Goal: Check status: Check status

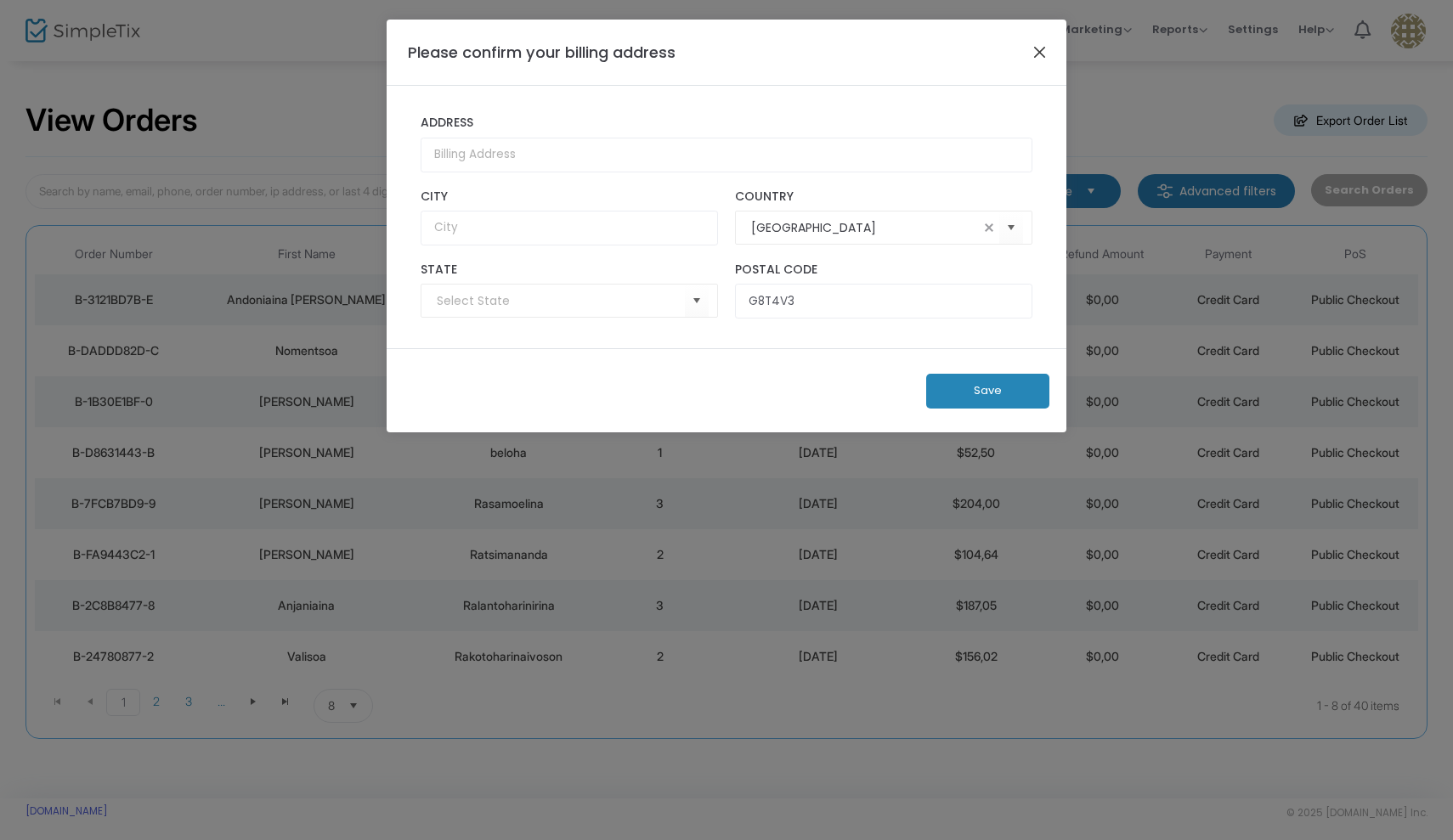
click at [1046, 51] on button "Close" at bounding box center [1039, 51] width 22 height 22
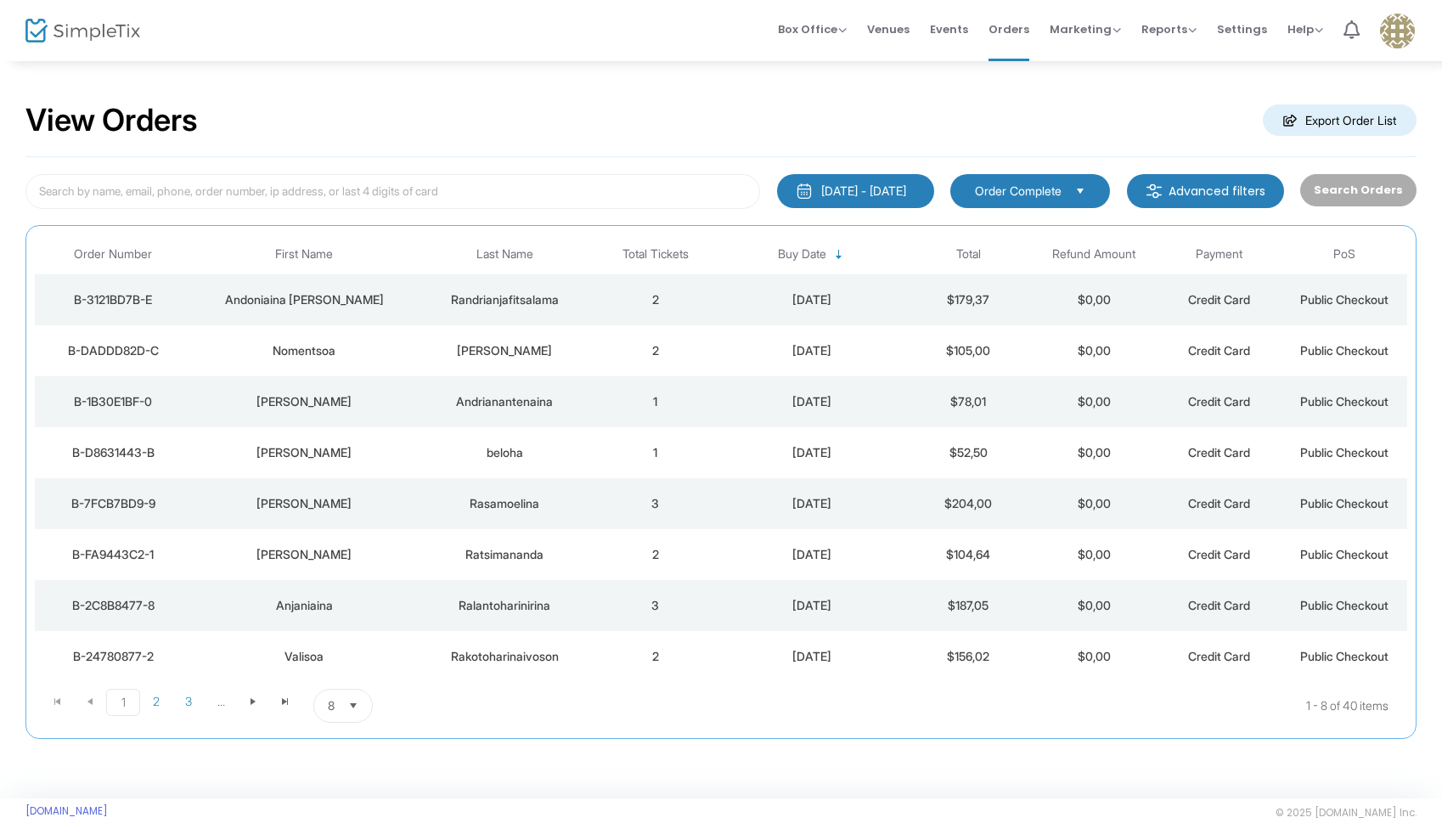
click at [1088, 188] on span "Select" at bounding box center [1081, 191] width 28 height 28
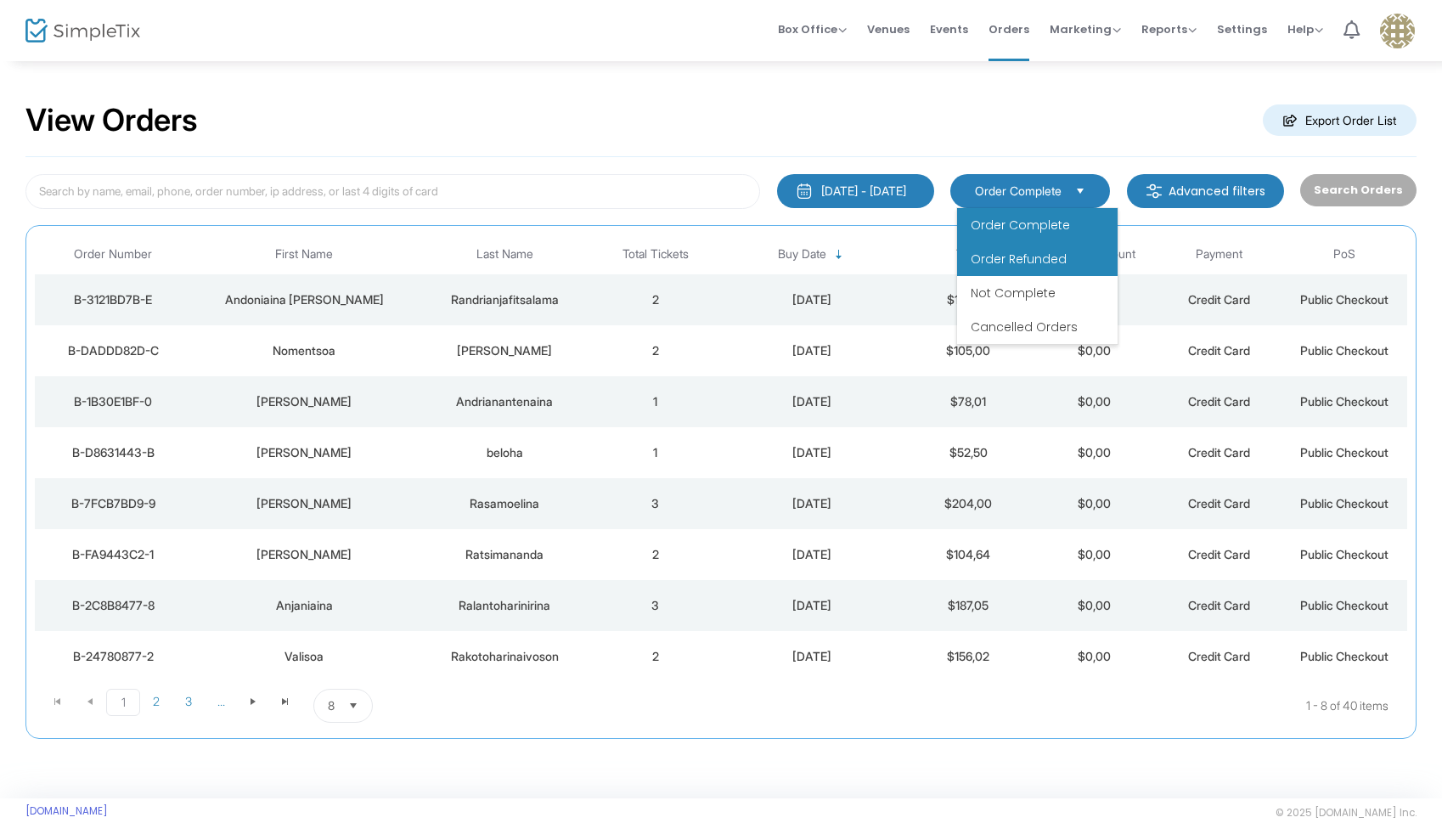
click at [1062, 258] on span "Order Refunded" at bounding box center [1019, 259] width 96 height 17
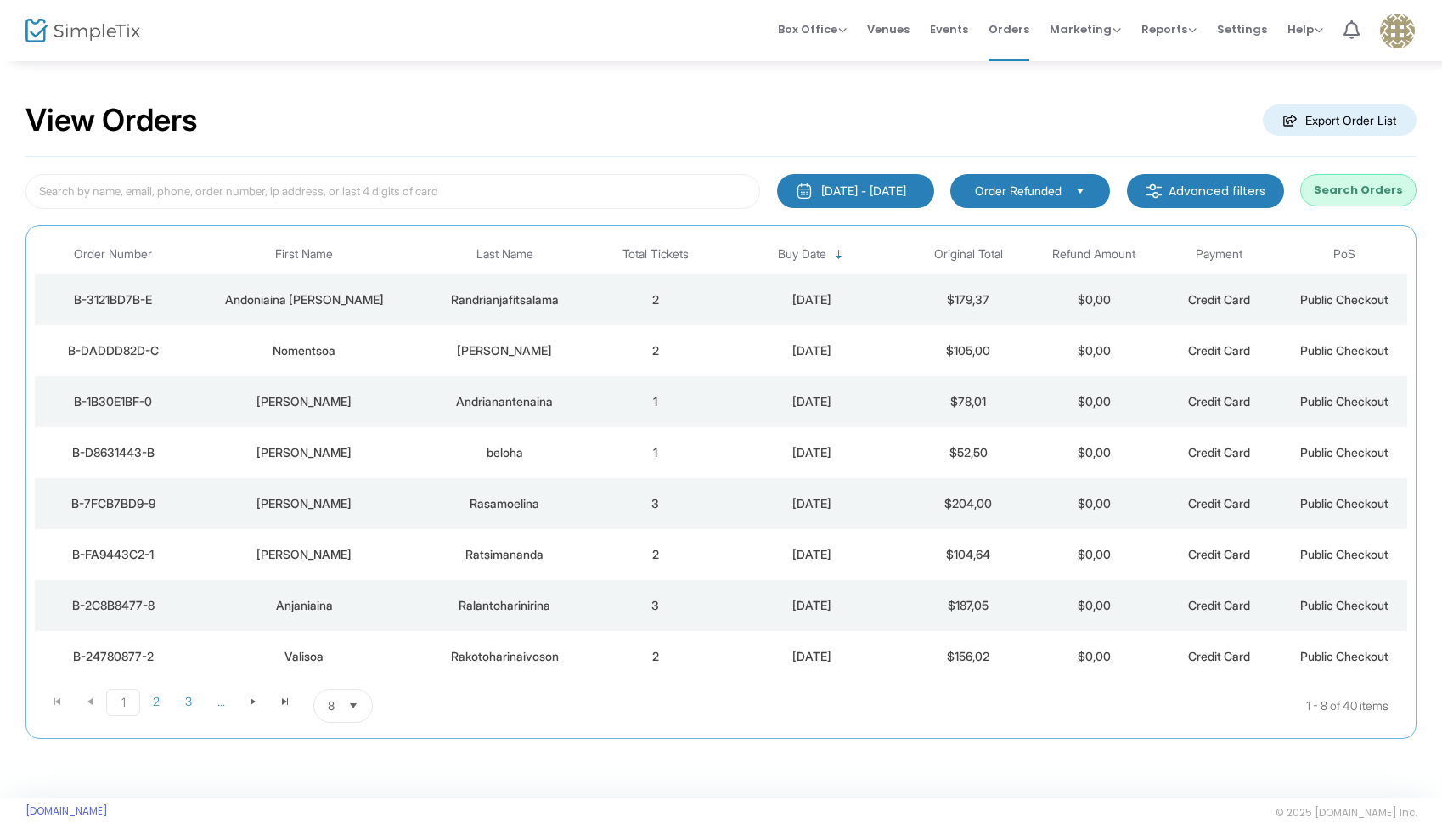
click at [1361, 182] on button "Search Orders" at bounding box center [1358, 190] width 117 height 32
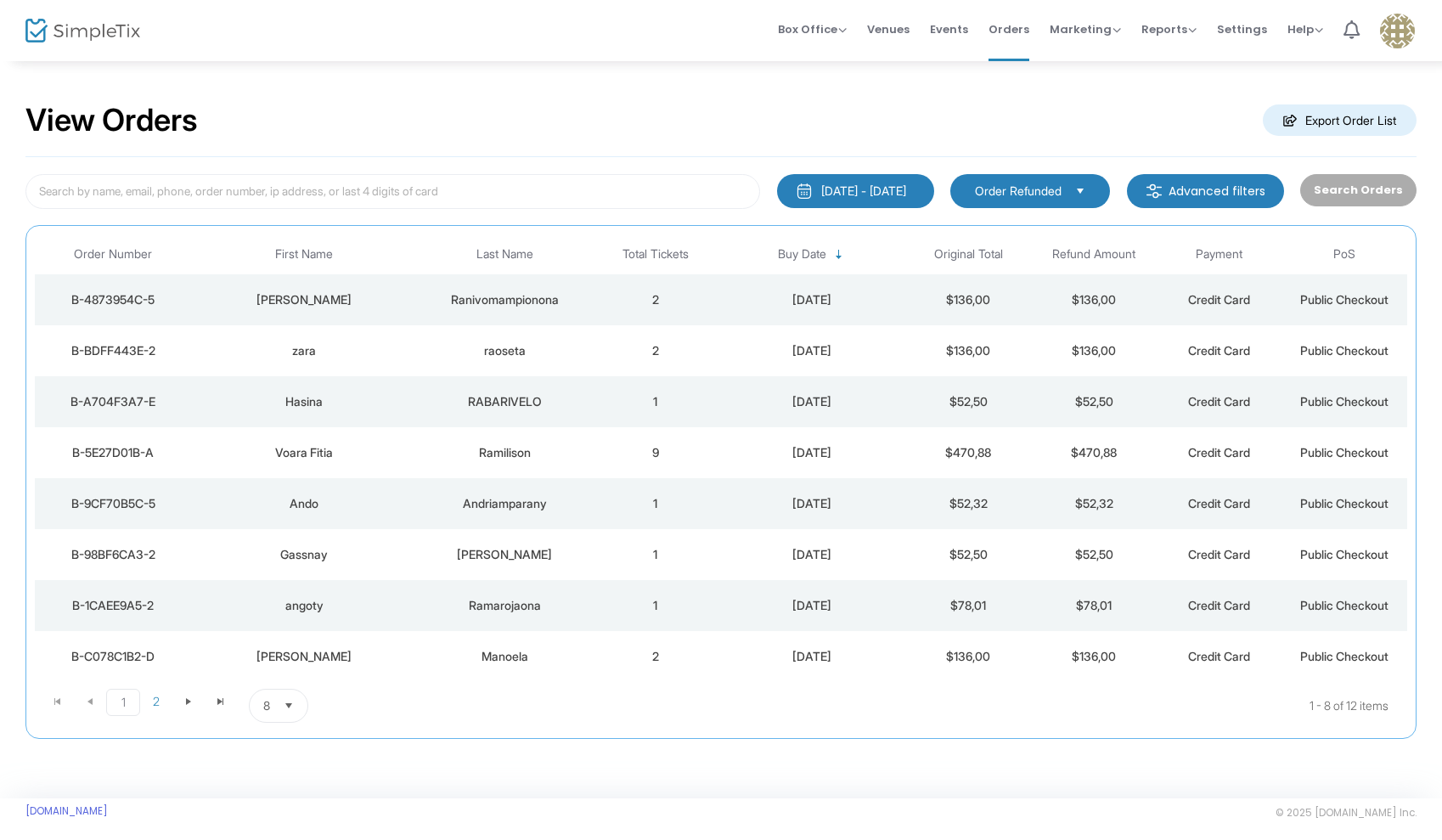
click at [840, 253] on span "Sortable" at bounding box center [839, 255] width 13 height 13
click at [594, 405] on td "1" at bounding box center [656, 402] width 126 height 51
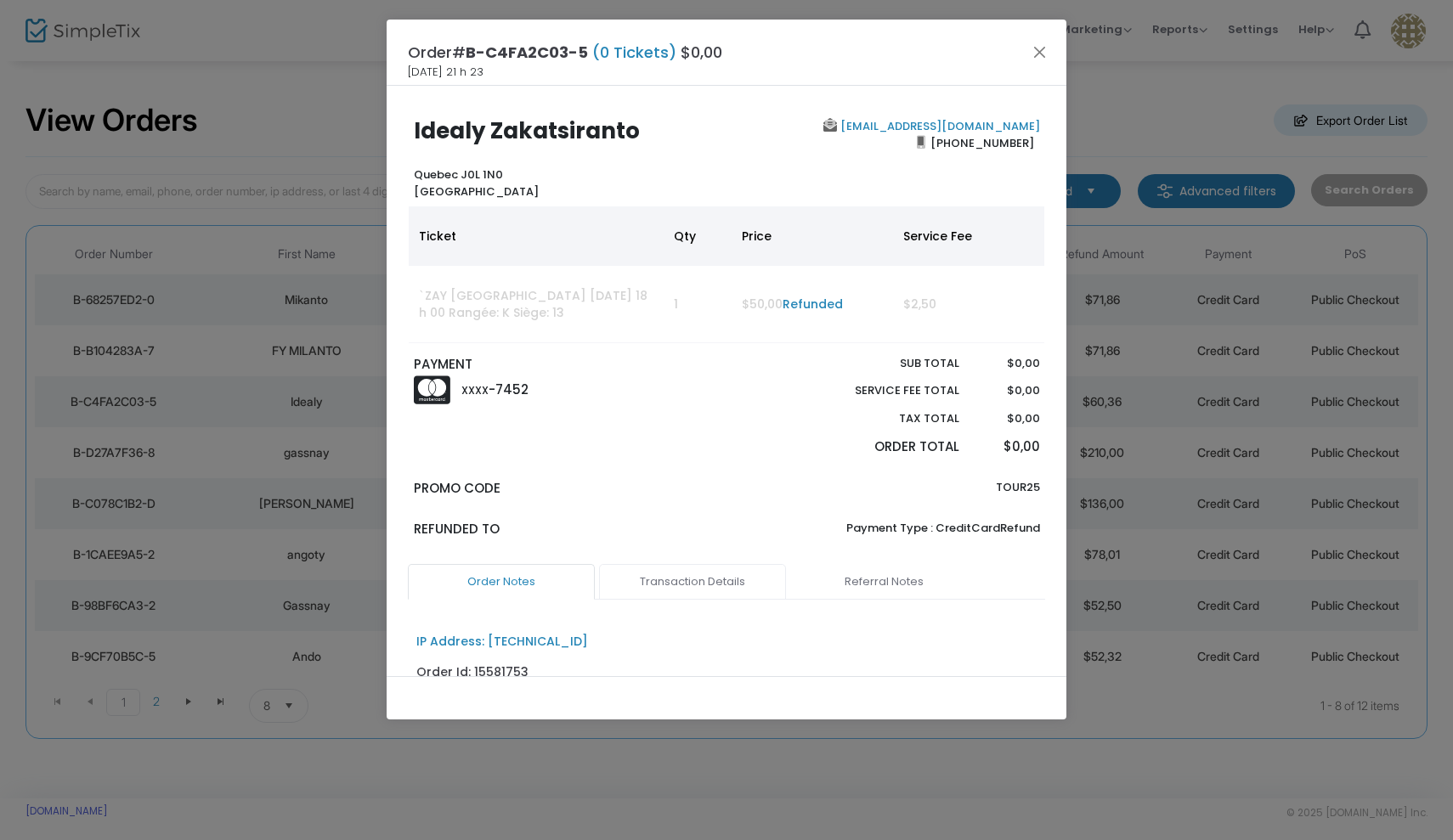
click at [714, 567] on link "Transaction Details" at bounding box center [692, 581] width 187 height 36
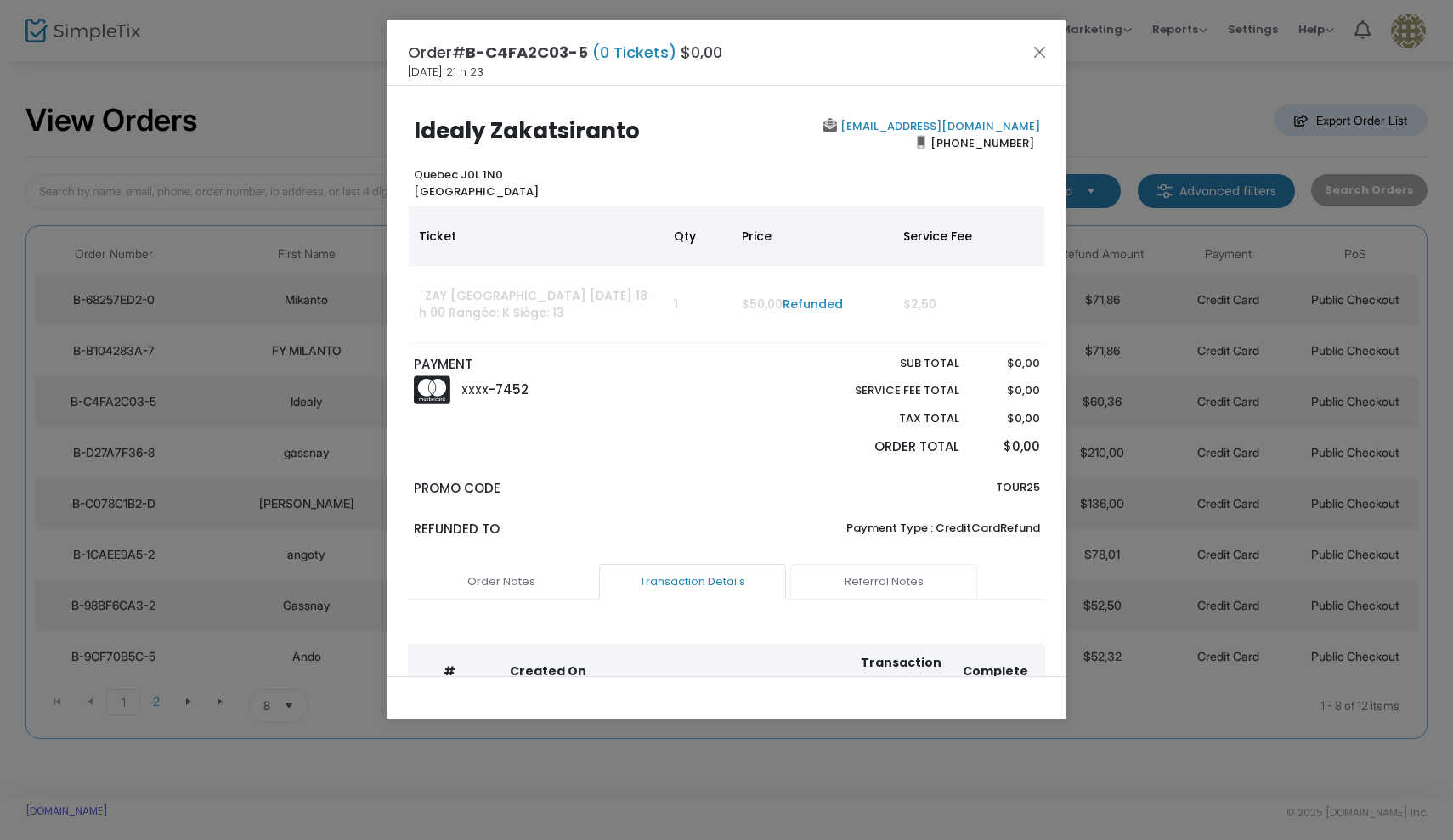
click at [893, 578] on link "Referral Notes" at bounding box center [884, 581] width 187 height 36
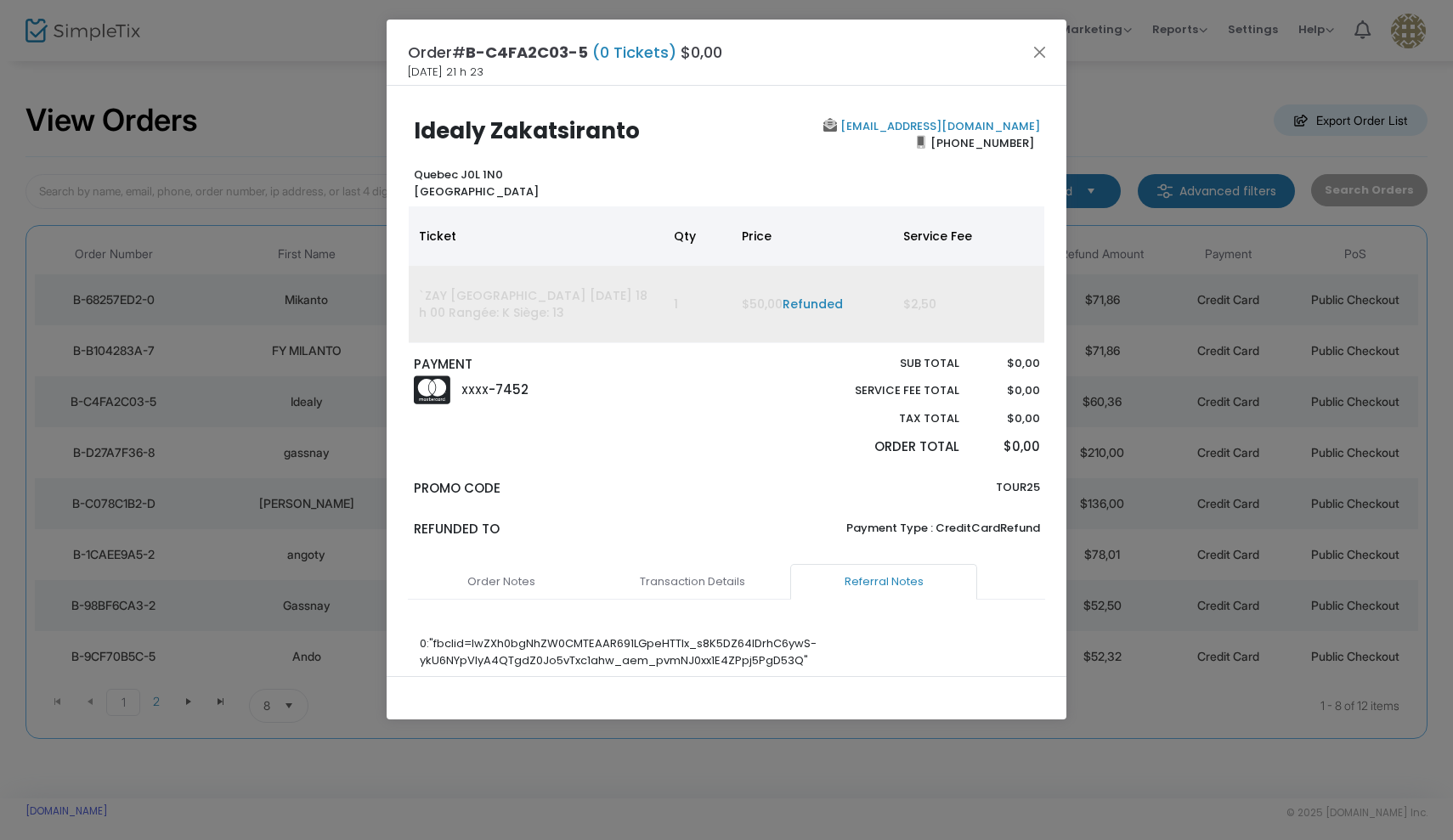
click at [810, 309] on link "Refunded" at bounding box center [812, 304] width 60 height 17
click at [815, 301] on link "Refunded" at bounding box center [812, 304] width 60 height 17
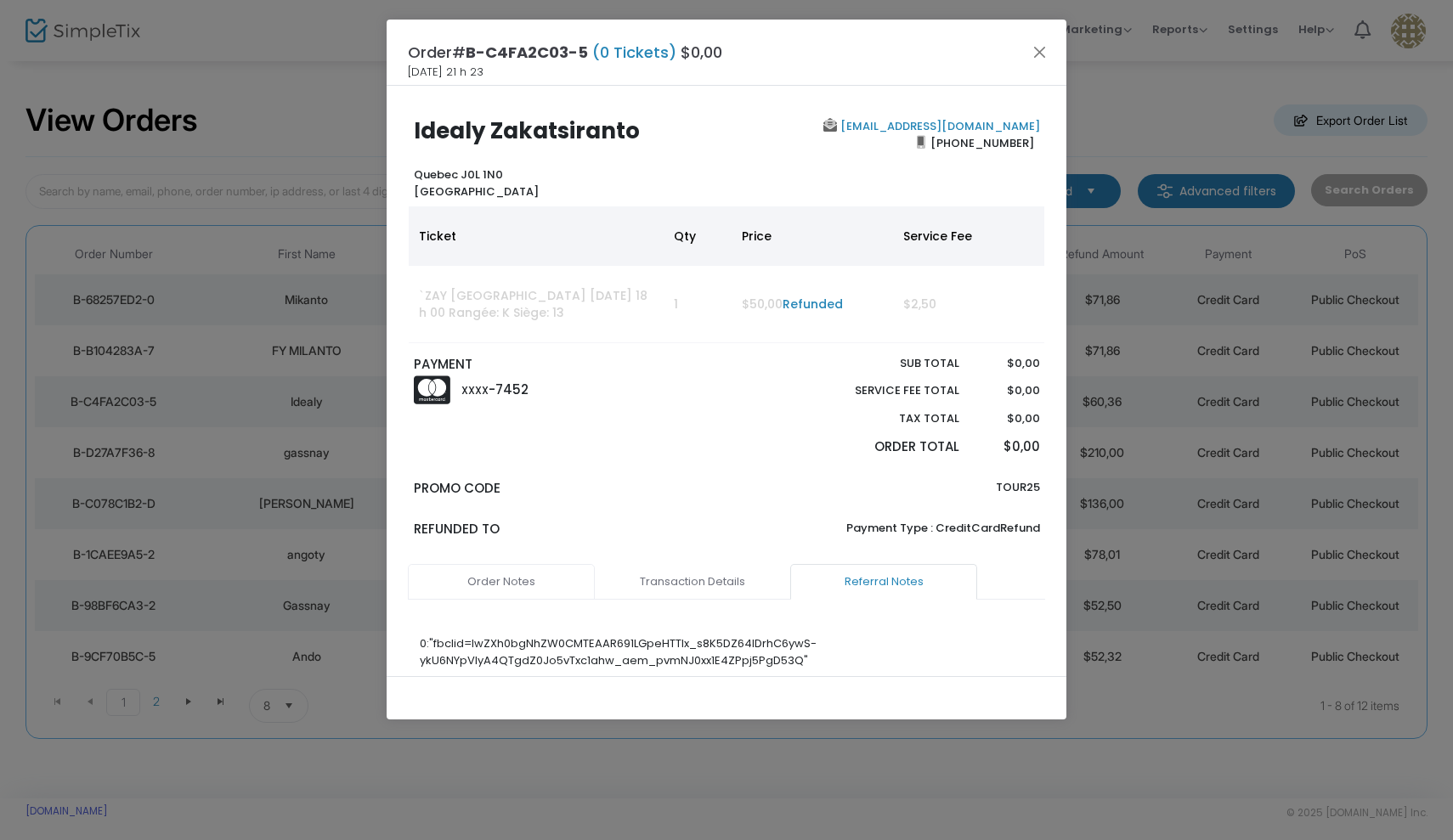
click at [520, 573] on link "Order Notes" at bounding box center [501, 581] width 187 height 36
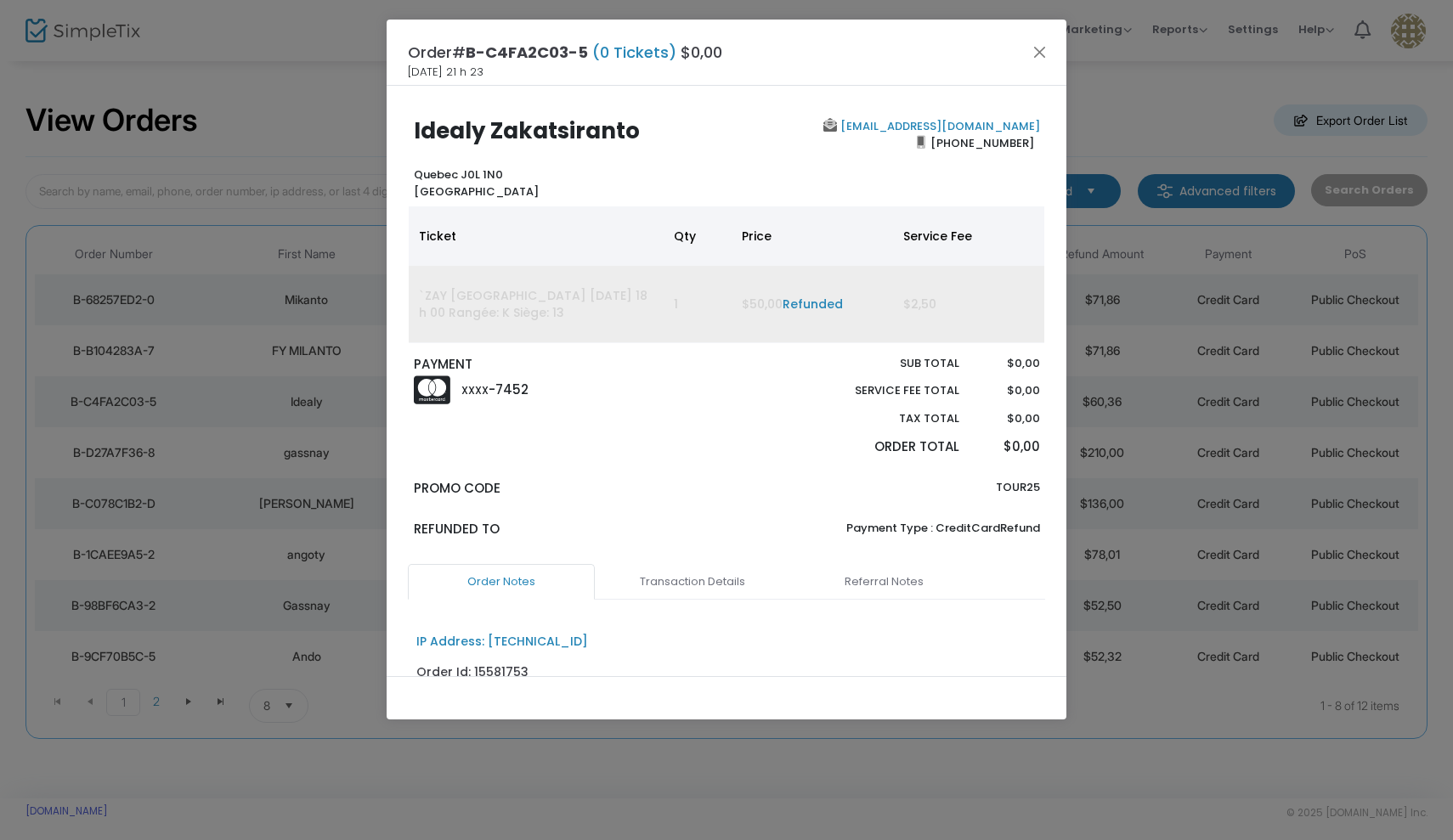
click at [792, 305] on link "Refunded" at bounding box center [812, 304] width 60 height 17
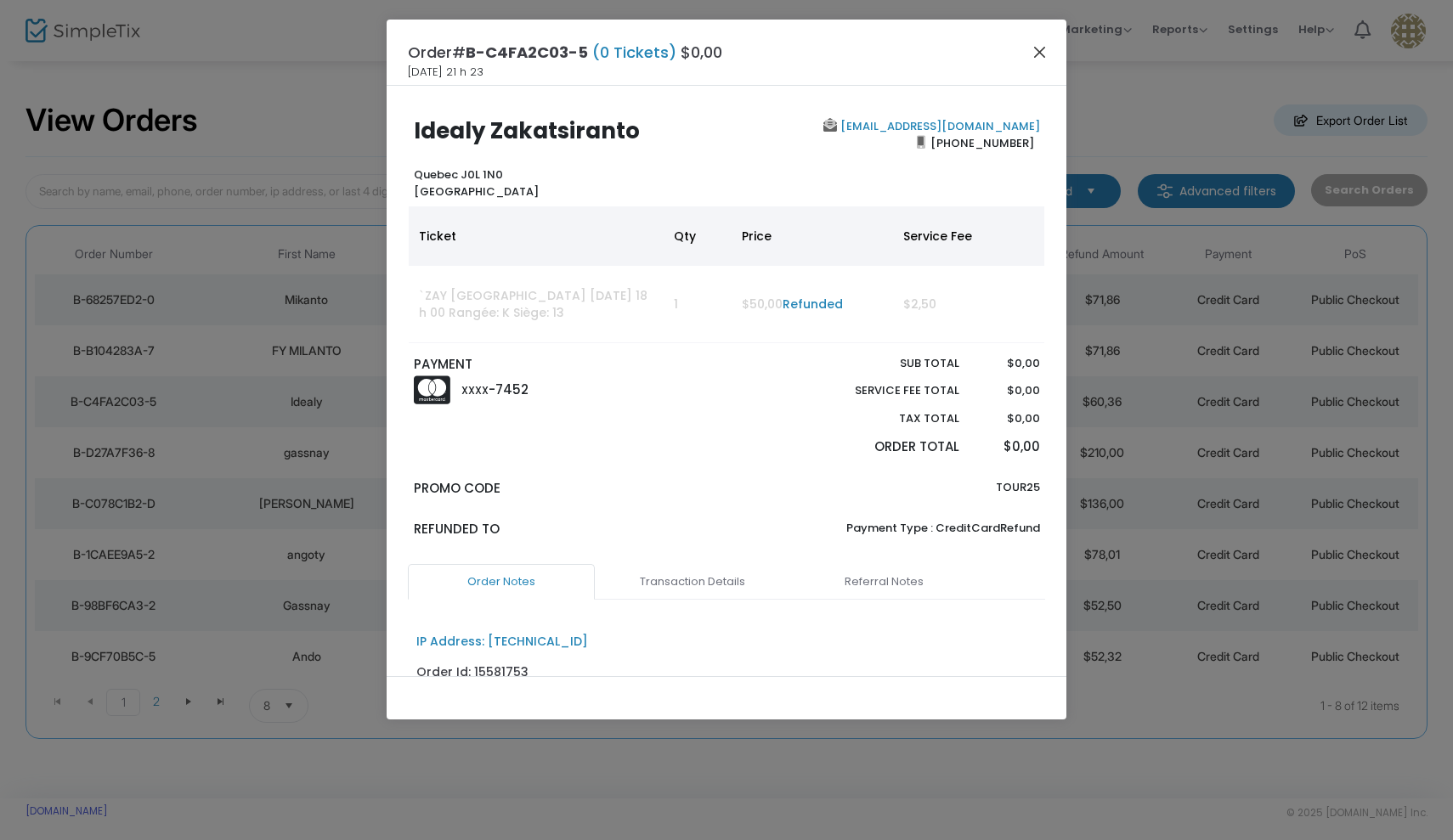
click at [1040, 46] on button "Close" at bounding box center [1039, 51] width 22 height 22
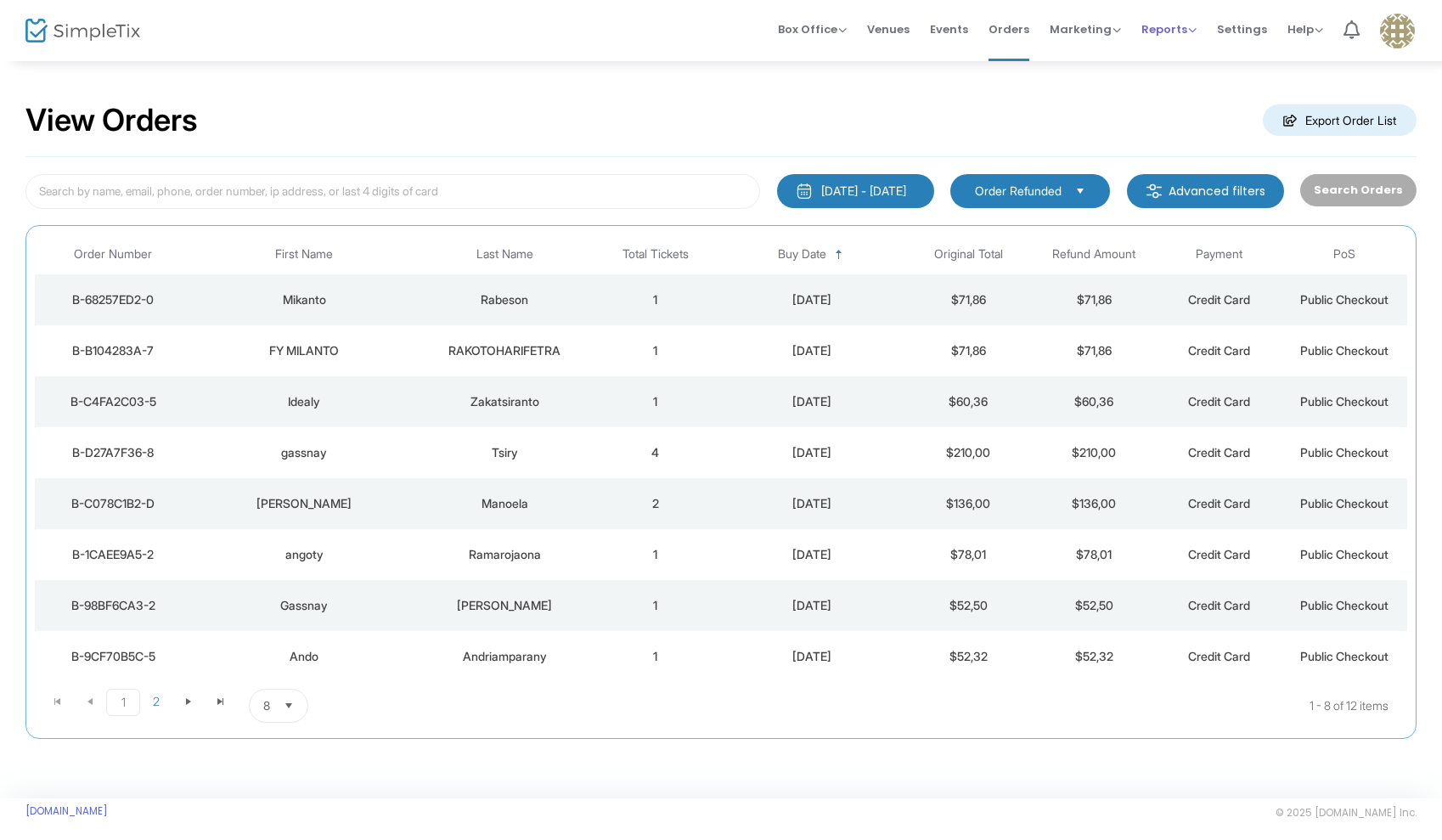
click at [1174, 27] on span "Reports" at bounding box center [1168, 29] width 55 height 16
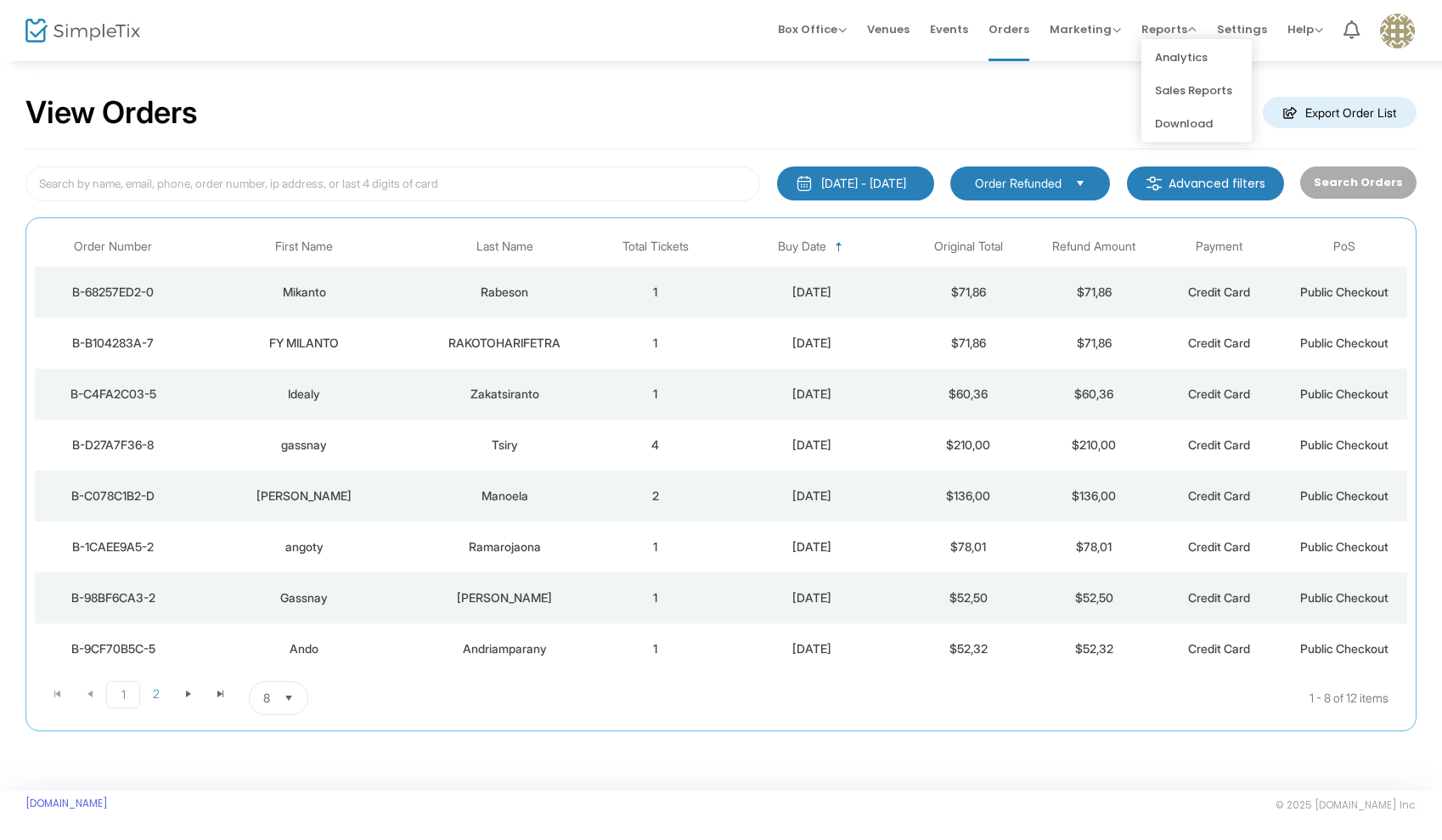
click at [407, 388] on div "Idealy" at bounding box center [304, 394] width 217 height 17
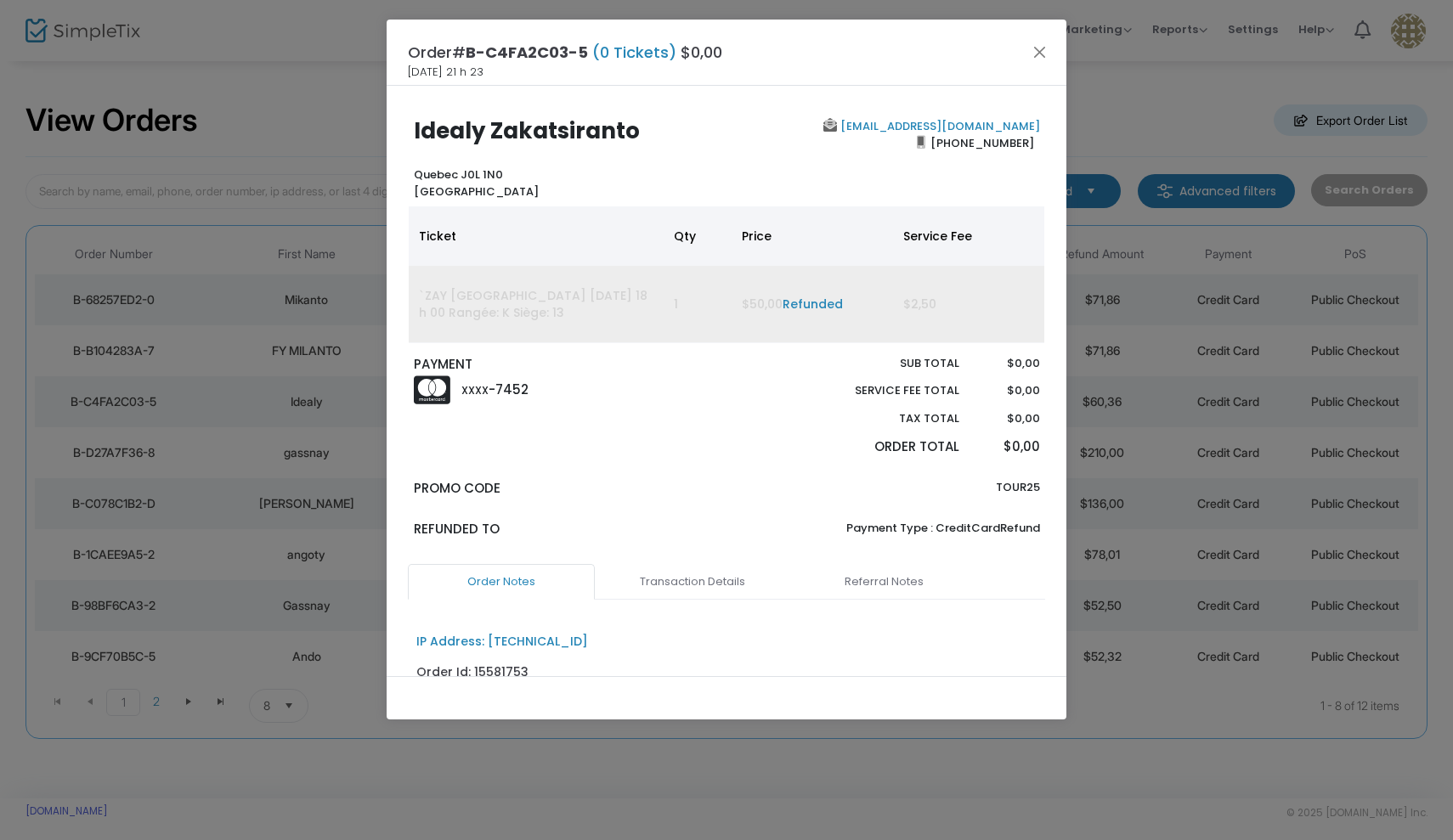
click at [821, 293] on td "$50,00 Refunded" at bounding box center [812, 305] width 162 height 77
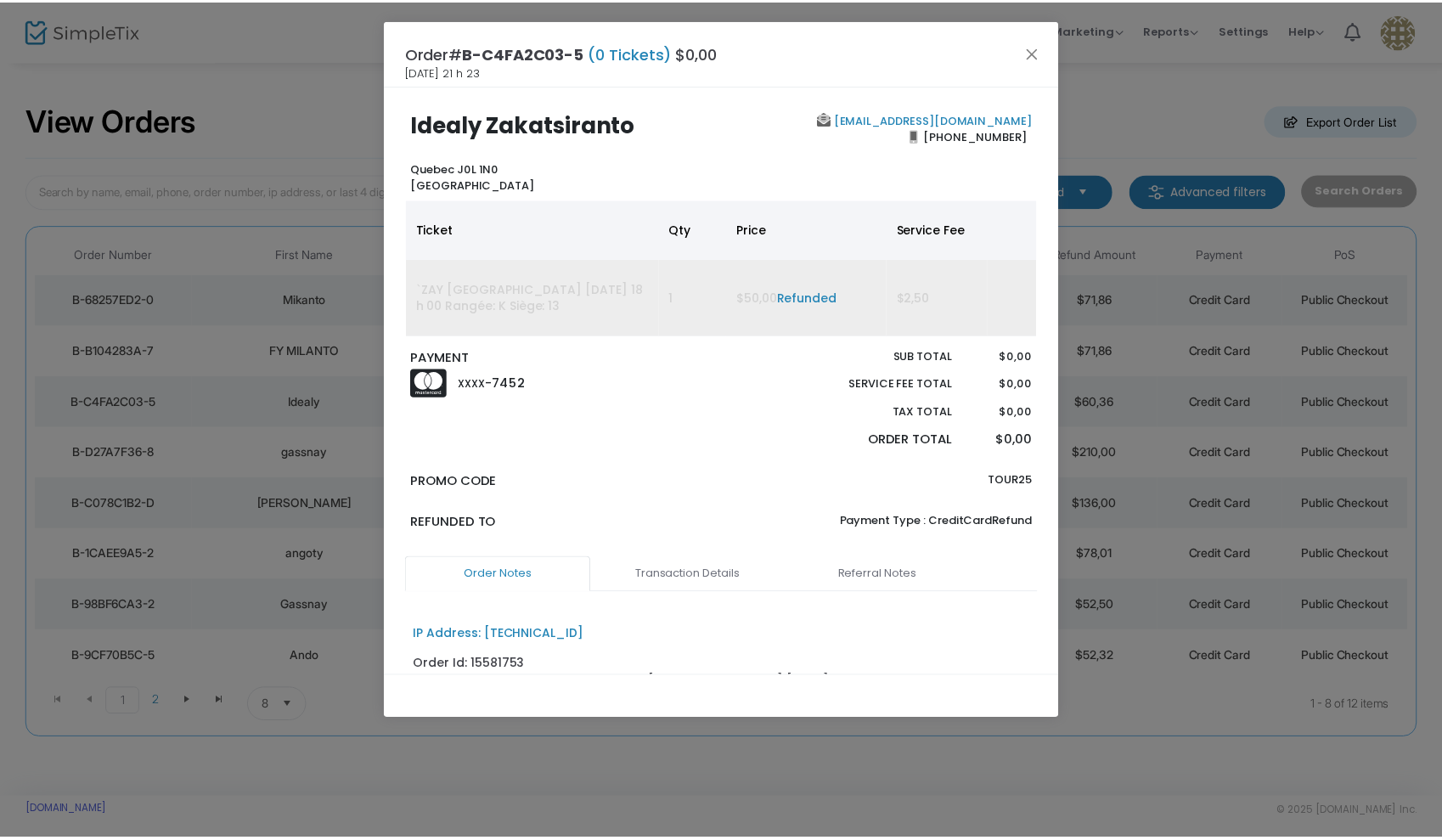
scroll to position [8, 0]
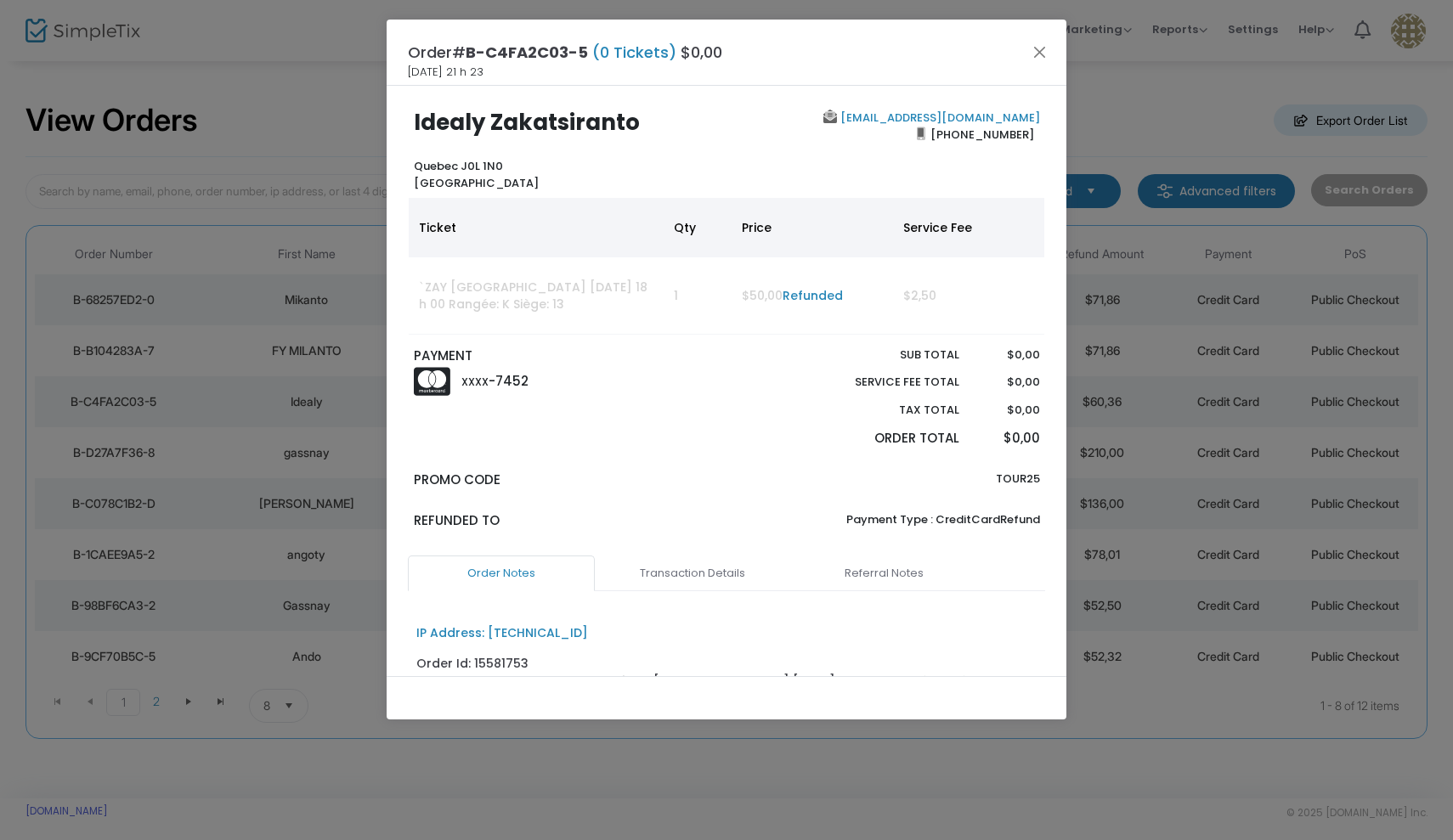
drag, startPoint x: 1041, startPoint y: 53, endPoint x: 1029, endPoint y: 53, distance: 12.0
click at [1041, 53] on button "Close" at bounding box center [1039, 51] width 22 height 22
